Goal: Information Seeking & Learning: Learn about a topic

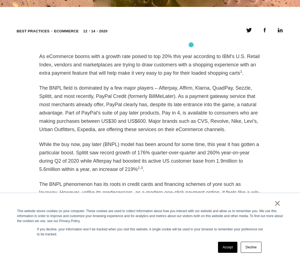
scroll to position [360, 0]
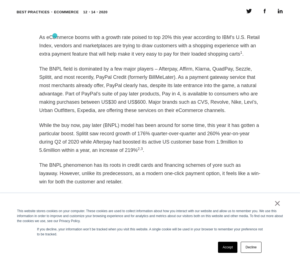
click at [55, 36] on p "As eCommerce booms with a growth rate poised to top 20% this year according to …" at bounding box center [149, 45] width 221 height 25
drag, startPoint x: 143, startPoint y: 37, endPoint x: 217, endPoint y: 37, distance: 73.6
click at [217, 37] on p "As eCommerce booms with a growth rate poised to top 20% this year according to …" at bounding box center [149, 45] width 221 height 25
click at [121, 34] on p "As eCommerce booms with a growth rate poised to top 20% this year according to …" at bounding box center [149, 45] width 221 height 25
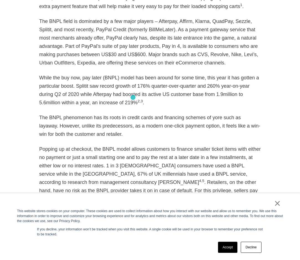
scroll to position [415, 0]
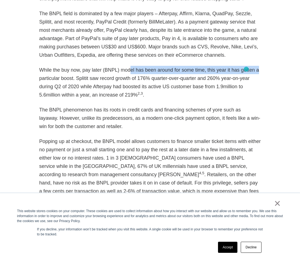
drag, startPoint x: 136, startPoint y: 72, endPoint x: 248, endPoint y: 69, distance: 111.8
click at [248, 69] on p "While the buy now, pay later (BNPL) model has been around for some time, this y…" at bounding box center [149, 82] width 221 height 33
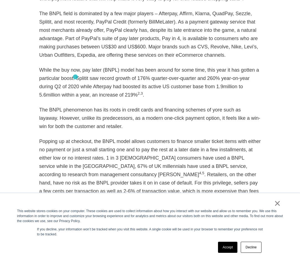
click at [75, 77] on p "While the buy now, pay later (BNPL) model has been around for some time, this y…" at bounding box center [149, 82] width 221 height 33
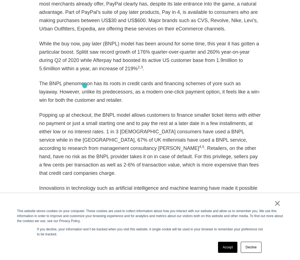
scroll to position [443, 0]
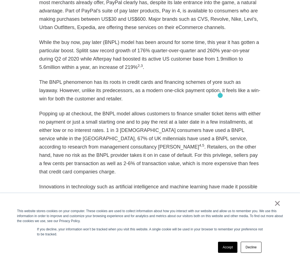
drag, startPoint x: 62, startPoint y: 90, endPoint x: 220, endPoint y: 95, distance: 158.1
click at [220, 95] on p "The BNPL phenomenon has its roots in credit cards and financing schemes of yore…" at bounding box center [149, 90] width 221 height 25
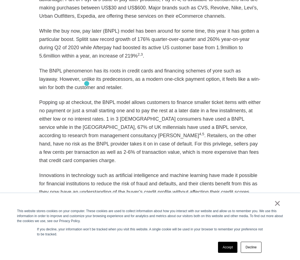
scroll to position [498, 0]
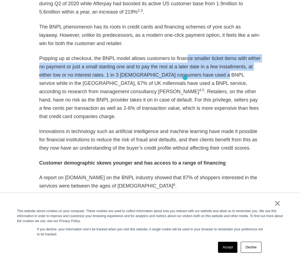
drag, startPoint x: 180, startPoint y: 59, endPoint x: 185, endPoint y: 78, distance: 19.3
click at [185, 78] on p "Popping up at checkout, the BNPL model allows customers to finance smaller tick…" at bounding box center [149, 87] width 221 height 66
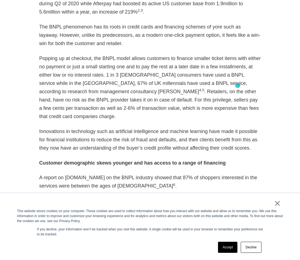
click at [237, 86] on p "Popping up at checkout, the BNPL model allows customers to finance smaller tick…" at bounding box center [149, 87] width 221 height 66
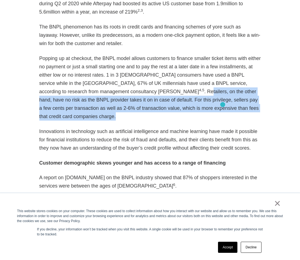
drag, startPoint x: 237, startPoint y: 85, endPoint x: 222, endPoint y: 105, distance: 24.6
click at [222, 105] on p "Popping up at checkout, the BNPL model allows customers to finance smaller tick…" at bounding box center [149, 87] width 221 height 66
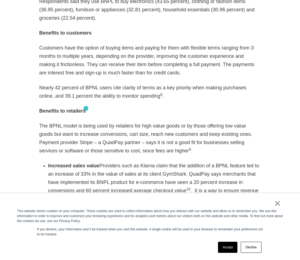
scroll to position [775, 0]
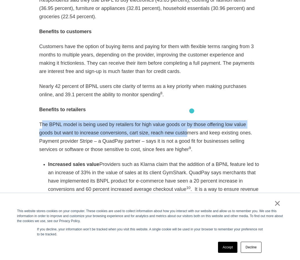
drag, startPoint x: 41, startPoint y: 108, endPoint x: 146, endPoint y: 117, distance: 105.3
click at [154, 120] on p "The BPNL model is being used by retailers for high value goods or by those offe…" at bounding box center [149, 136] width 221 height 33
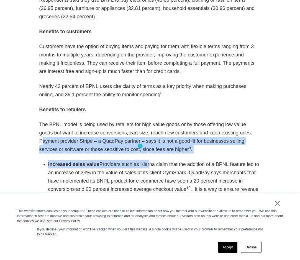
drag, startPoint x: 218, startPoint y: 116, endPoint x: 140, endPoint y: 146, distance: 83.7
click at [140, 146] on div "As eCommerce booms with a growth rate poised to top 20% this year according to …" at bounding box center [149, 168] width 221 height 1101
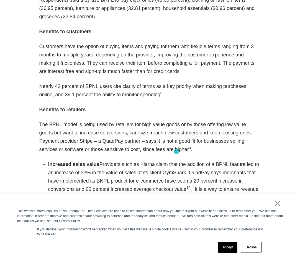
click at [176, 160] on li "Increased sales value Providers such as Klarna claim that the addition of a BPN…" at bounding box center [154, 181] width 213 height 42
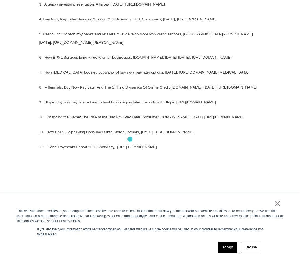
scroll to position [1356, 0]
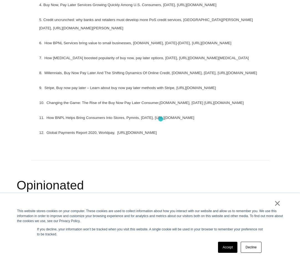
click at [152, 108] on p "10. Changing the Game: The Rise of the Buy Now Pay Later Consumer,[DOMAIN_NAME]…" at bounding box center [149, 104] width 221 height 8
drag, startPoint x: 113, startPoint y: 119, endPoint x: 46, endPoint y: 111, distance: 67.8
click at [46, 108] on p "10. Changing the Game: The Rise of the Buy Now Pay Later Consumer,[DOMAIN_NAME]…" at bounding box center [149, 104] width 221 height 8
copy sup "Changing the Game: The Rise of the Buy Now Pay Later Consumer,[DOMAIN_NAME], [D…"
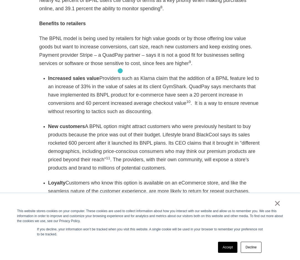
scroll to position [858, 0]
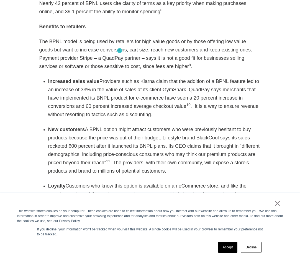
click at [120, 51] on p "The BPNL model is being used by retailers for high value goods or by those offe…" at bounding box center [149, 53] width 221 height 33
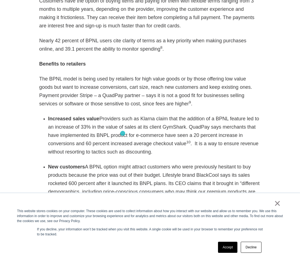
scroll to position [833, 0]
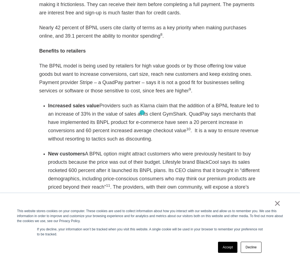
drag, startPoint x: 174, startPoint y: 99, endPoint x: 142, endPoint y: 113, distance: 34.7
click at [142, 113] on li "Increased sales value Providers such as Klarna claim that the addition of a BPN…" at bounding box center [154, 123] width 213 height 42
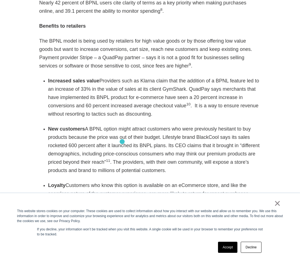
scroll to position [861, 0]
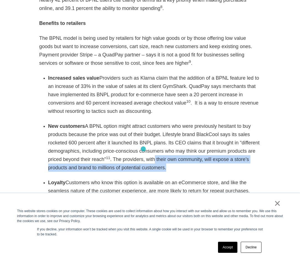
drag, startPoint x: 105, startPoint y: 144, endPoint x: 143, endPoint y: 149, distance: 38.8
click at [143, 149] on li "New customers A BPNL option might attract customers who were previously hesitan…" at bounding box center [154, 147] width 213 height 50
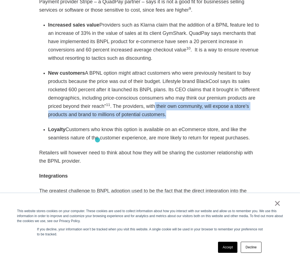
scroll to position [916, 0]
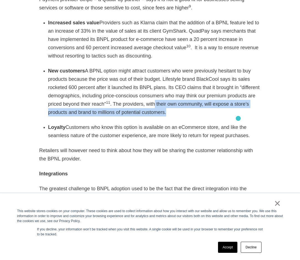
drag, startPoint x: 134, startPoint y: 114, endPoint x: 238, endPoint y: 118, distance: 104.1
click at [238, 123] on li "Loyalty Customers who know this option is available on an eCommerce store, and …" at bounding box center [154, 131] width 213 height 17
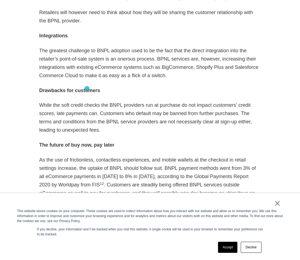
scroll to position [1055, 0]
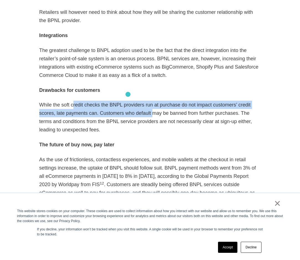
drag, startPoint x: 70, startPoint y: 89, endPoint x: 129, endPoint y: 95, distance: 59.3
click at [129, 101] on p "While the soft credit checks the BNPL providers run at purchase do not impact c…" at bounding box center [149, 117] width 221 height 33
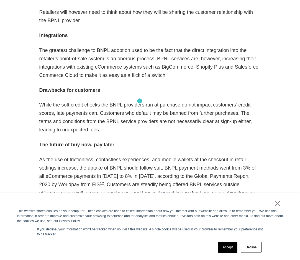
click at [140, 102] on p "While the soft credit checks the BNPL providers run at purchase do not impact c…" at bounding box center [149, 117] width 221 height 33
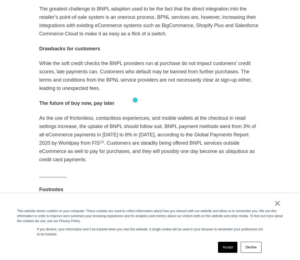
scroll to position [1110, 0]
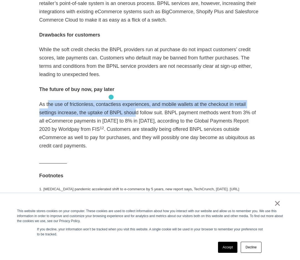
drag, startPoint x: 47, startPoint y: 90, endPoint x: 111, endPoint y: 97, distance: 64.0
click at [111, 100] on p "As the use of frictionless, contactless experiences, and mobile wallets at the …" at bounding box center [149, 125] width 221 height 50
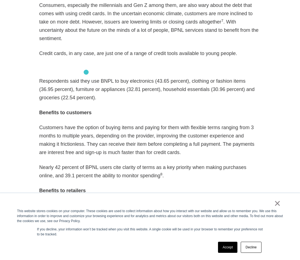
scroll to position [695, 0]
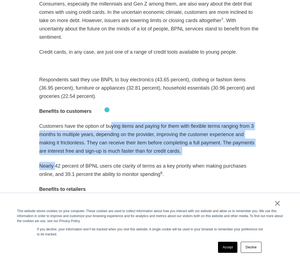
drag, startPoint x: 55, startPoint y: 151, endPoint x: 107, endPoint y: 110, distance: 66.4
click at [107, 110] on div "As eCommerce booms with a growth rate poised to top 20% this year according to …" at bounding box center [149, 248] width 221 height 1101
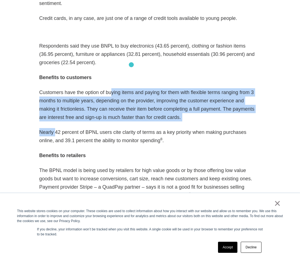
scroll to position [750, 0]
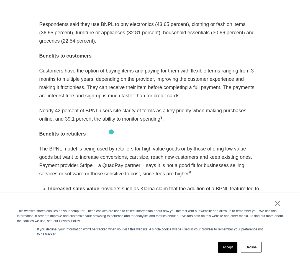
click at [112, 145] on p "The BPNL model is being used by retailers for high value goods or by those offe…" at bounding box center [149, 161] width 221 height 33
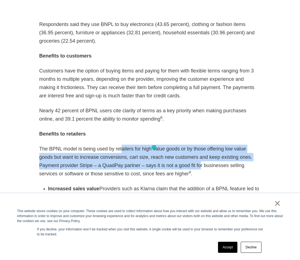
drag, startPoint x: 116, startPoint y: 134, endPoint x: 154, endPoint y: 147, distance: 40.6
click at [154, 147] on p "The BPNL model is being used by retailers for high value goods or by those offe…" at bounding box center [149, 161] width 221 height 33
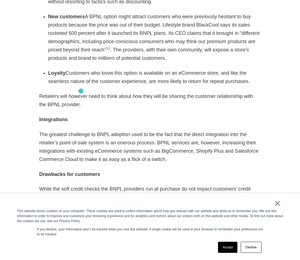
scroll to position [999, 0]
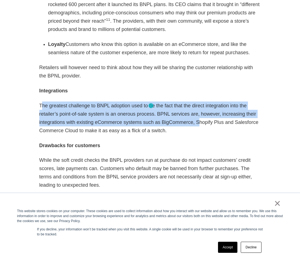
drag, startPoint x: 43, startPoint y: 89, endPoint x: 151, endPoint y: 106, distance: 109.3
click at [151, 106] on p "The greatest challenge to BNPL adoption used to be the fact that the direct int…" at bounding box center [149, 118] width 221 height 33
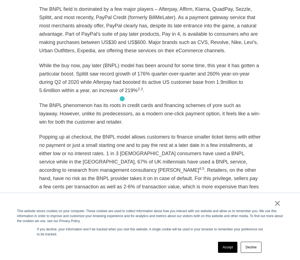
scroll to position [418, 0]
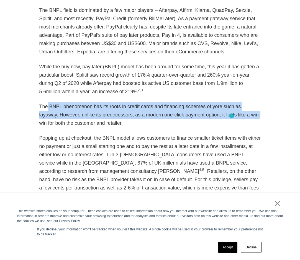
drag, startPoint x: 46, startPoint y: 105, endPoint x: 165, endPoint y: 105, distance: 118.2
click at [226, 116] on p "The BNPL phenomenon has its roots in credit cards and financing schemes of yore…" at bounding box center [149, 114] width 221 height 25
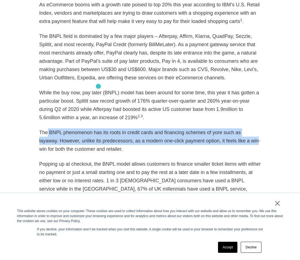
scroll to position [391, 0]
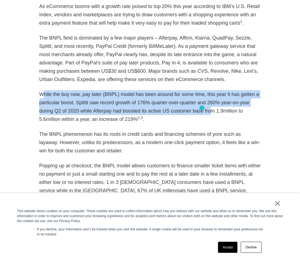
drag, startPoint x: 43, startPoint y: 93, endPoint x: 178, endPoint y: 111, distance: 136.2
click at [179, 110] on p "While the buy now, pay later (BNPL) model has been around for some time, this y…" at bounding box center [149, 106] width 221 height 33
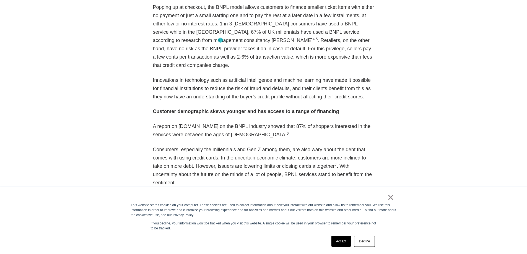
scroll to position [767, 0]
